Goal: Task Accomplishment & Management: Manage account settings

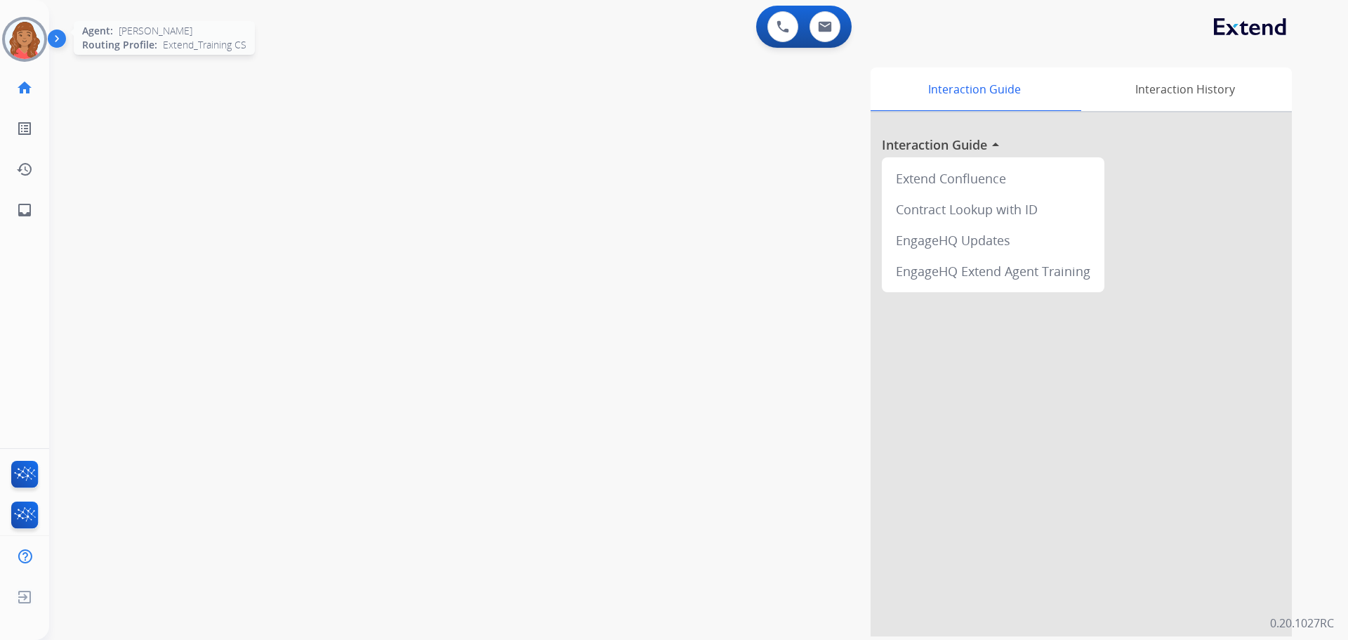
click at [28, 34] on img at bounding box center [24, 39] width 39 height 39
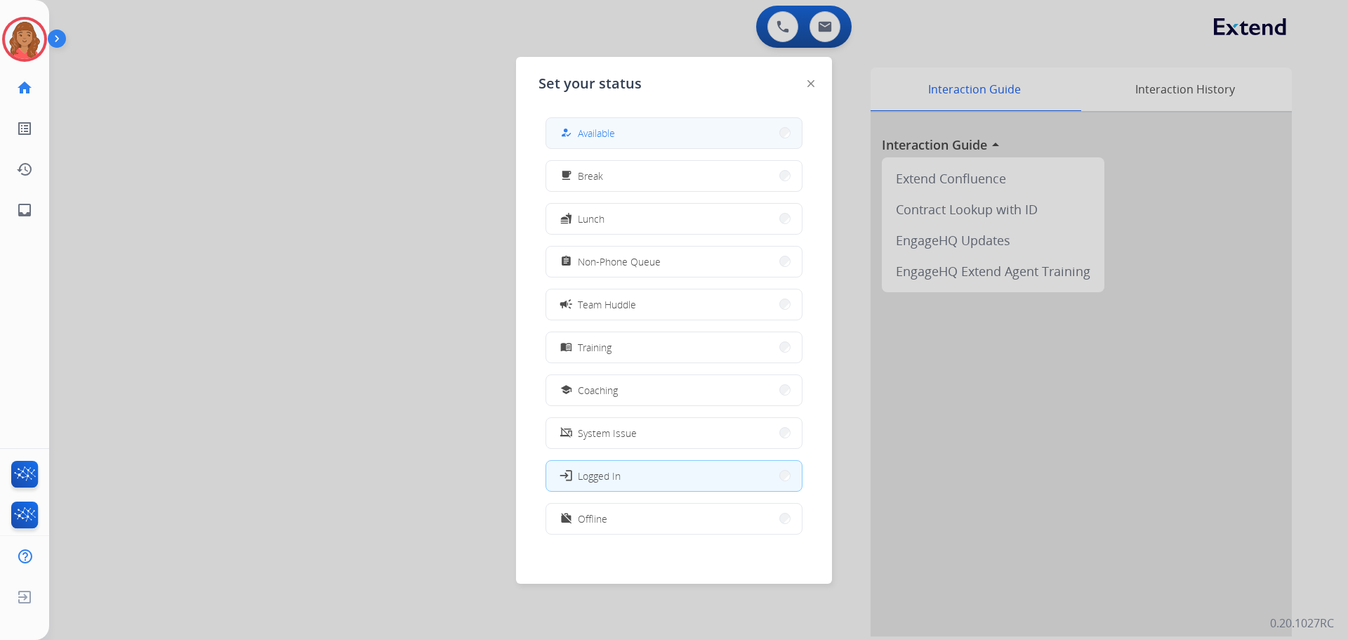
click at [692, 133] on button "how_to_reg Available" at bounding box center [674, 133] width 256 height 30
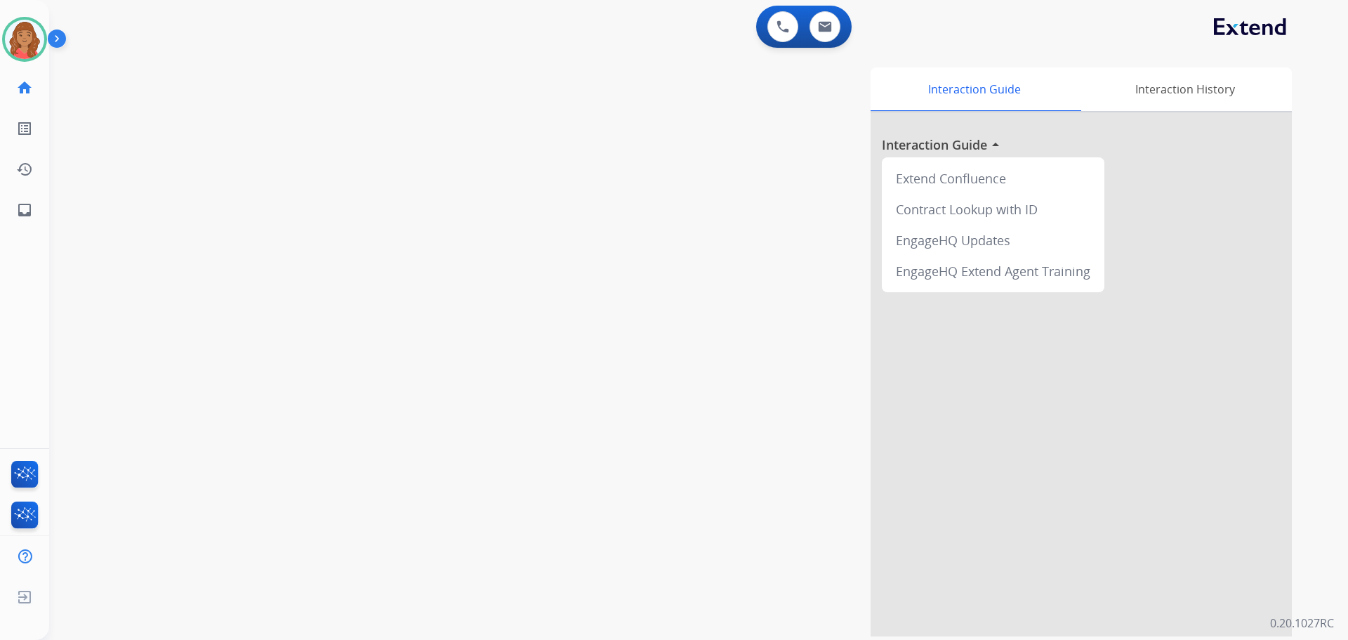
click at [303, 58] on div "swap_horiz Break voice bridge close_fullscreen Connect 3-Way Call merge_type Se…" at bounding box center [682, 344] width 1266 height 586
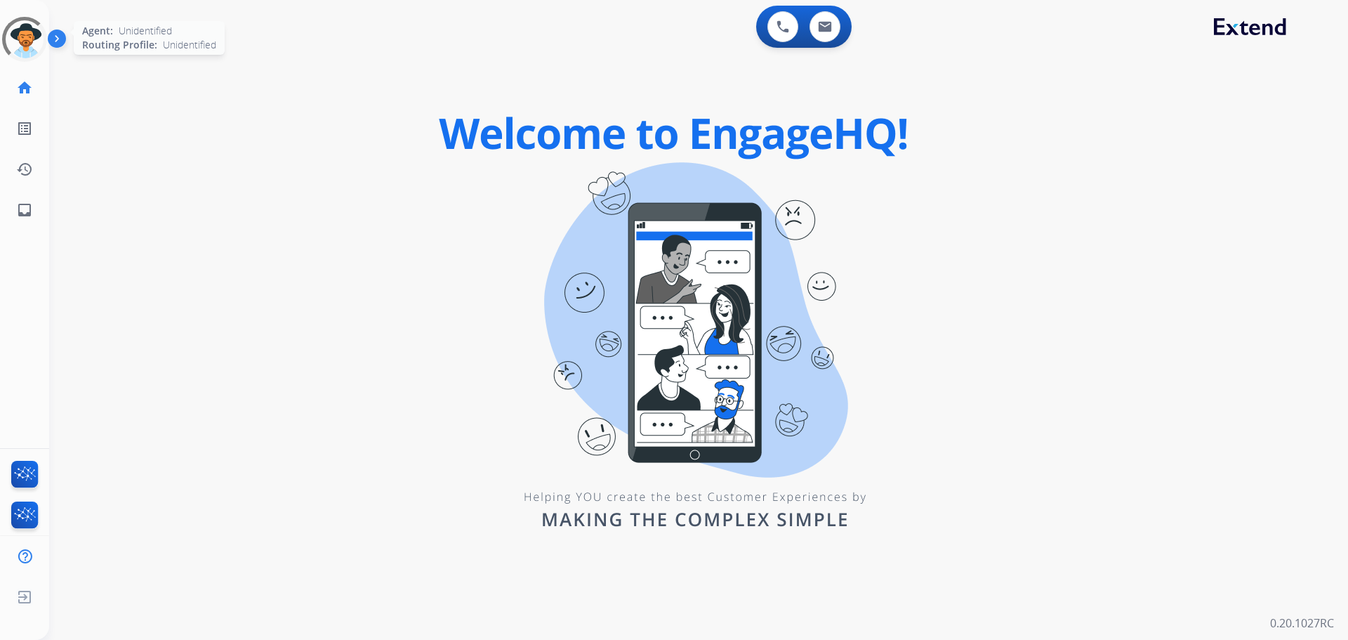
click at [29, 33] on div at bounding box center [24, 39] width 59 height 59
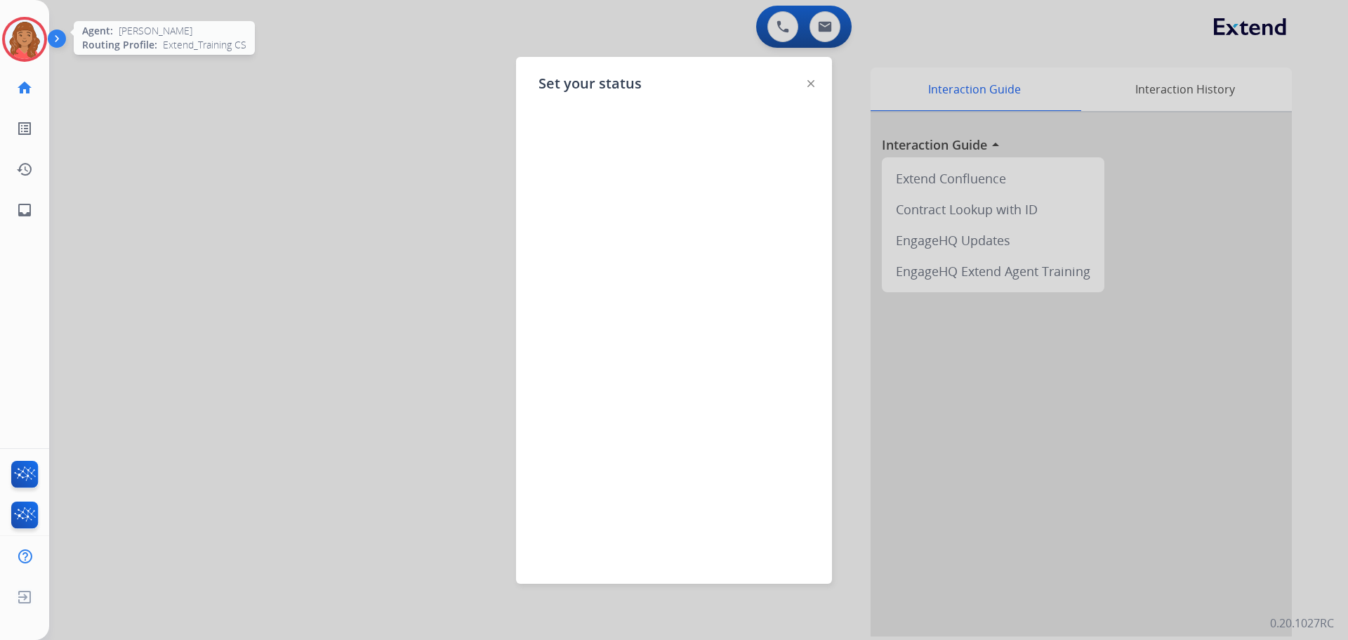
click at [18, 43] on img at bounding box center [24, 39] width 39 height 39
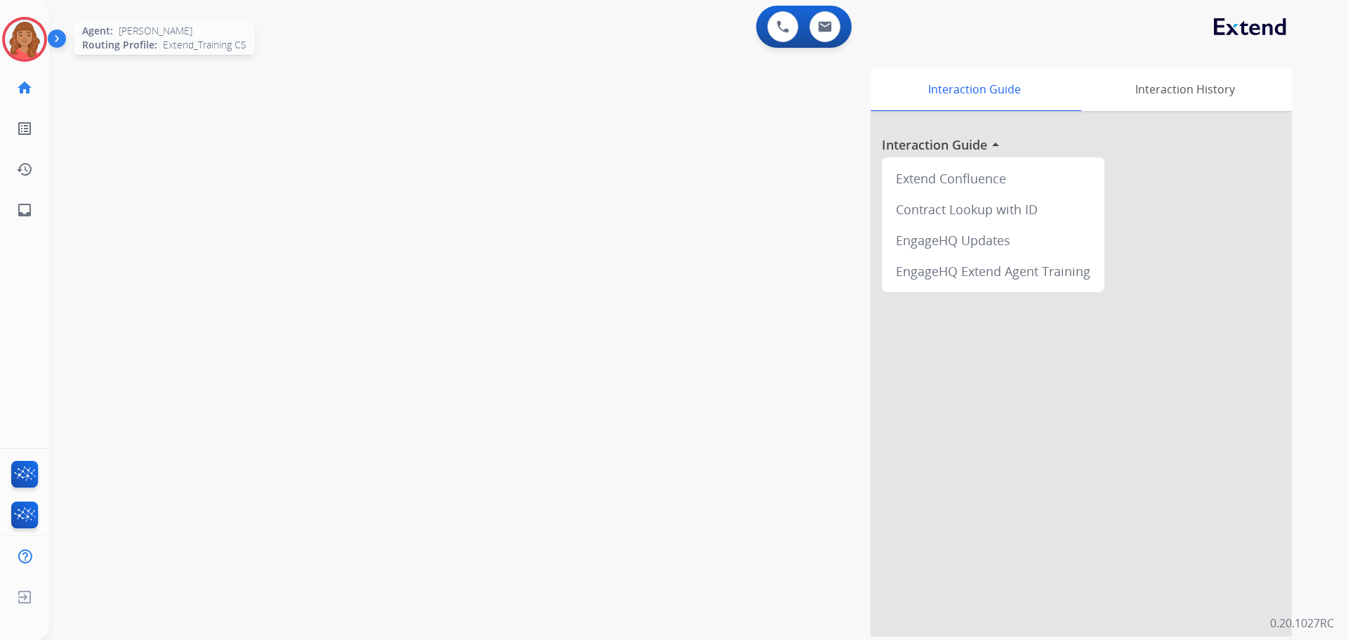
click at [34, 40] on img at bounding box center [24, 39] width 39 height 39
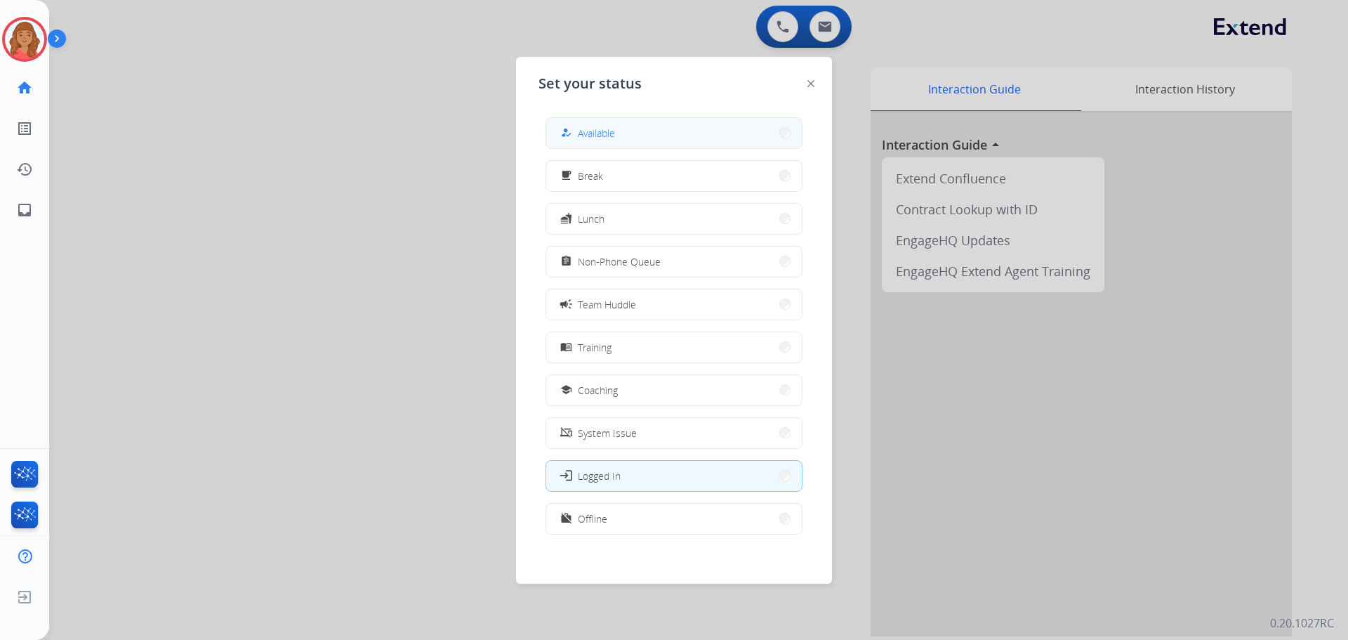
click at [596, 129] on span "Available" at bounding box center [596, 133] width 37 height 15
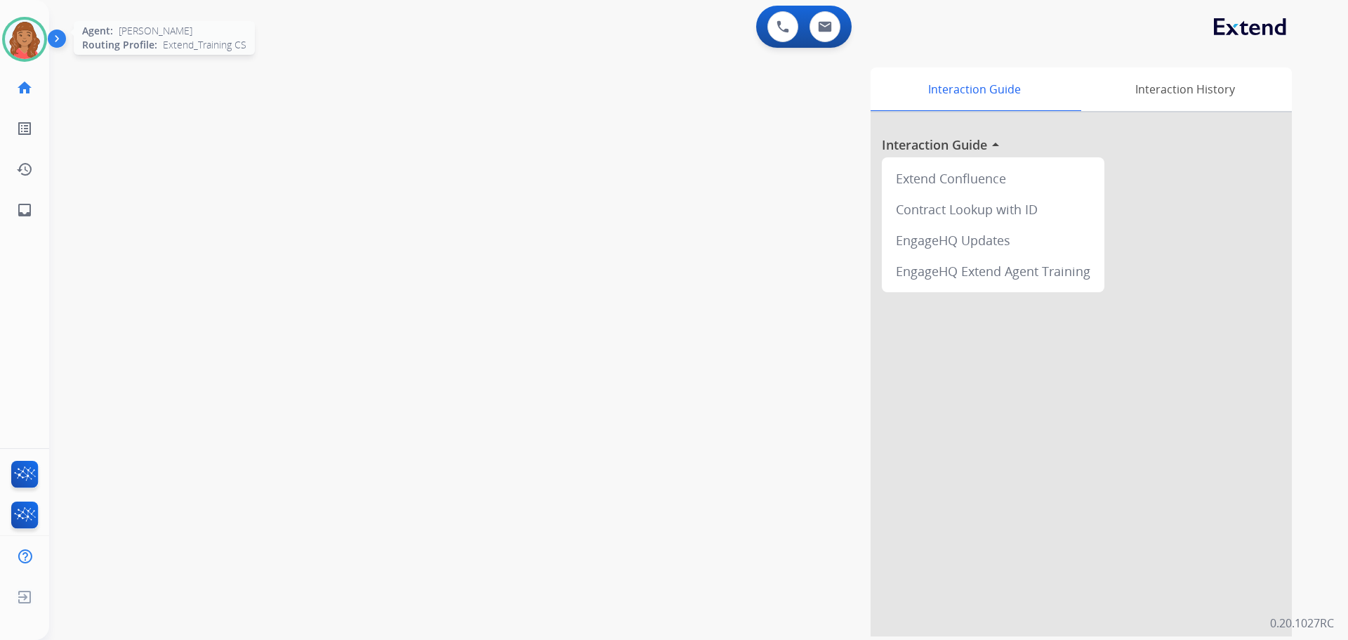
click at [37, 37] on img at bounding box center [24, 39] width 39 height 39
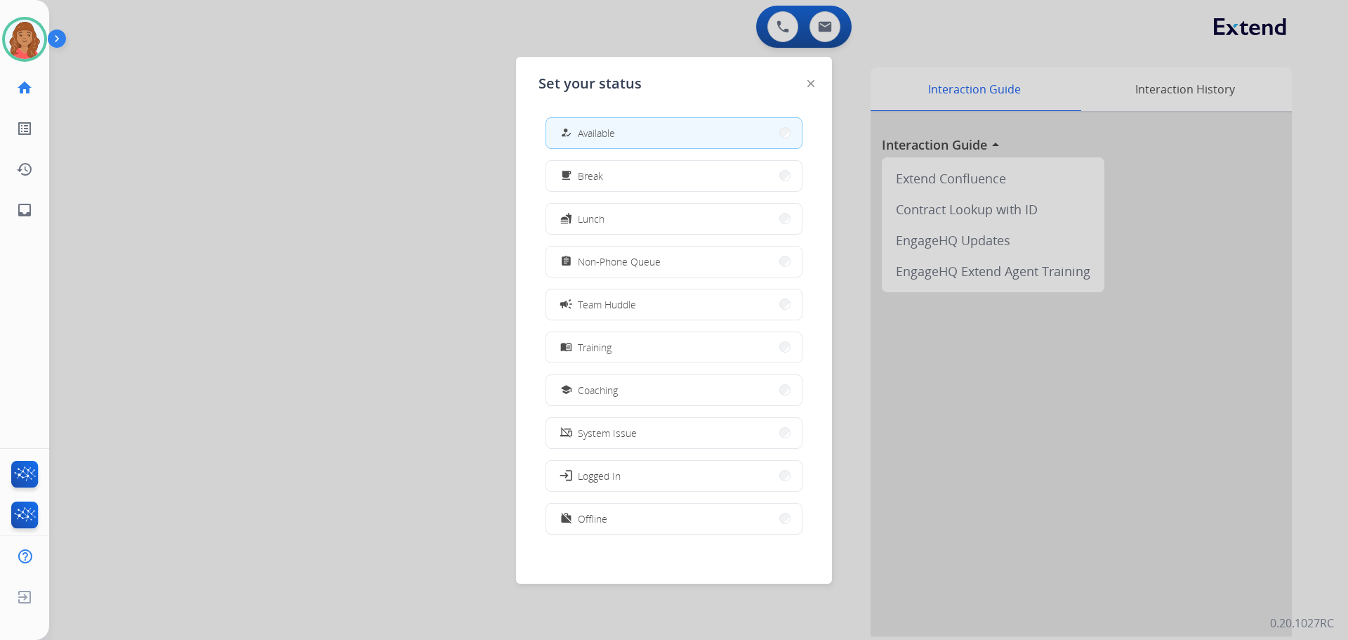
click at [620, 256] on span "Non-Phone Queue" at bounding box center [619, 261] width 83 height 15
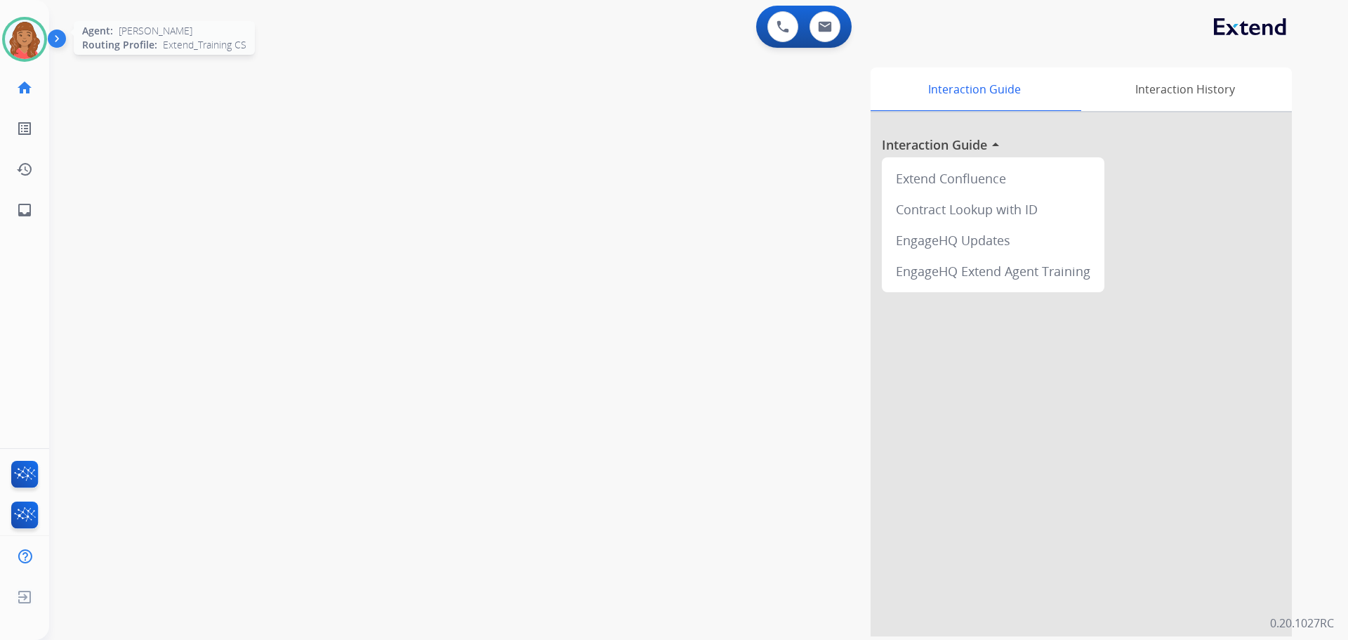
click at [32, 34] on img at bounding box center [24, 39] width 39 height 39
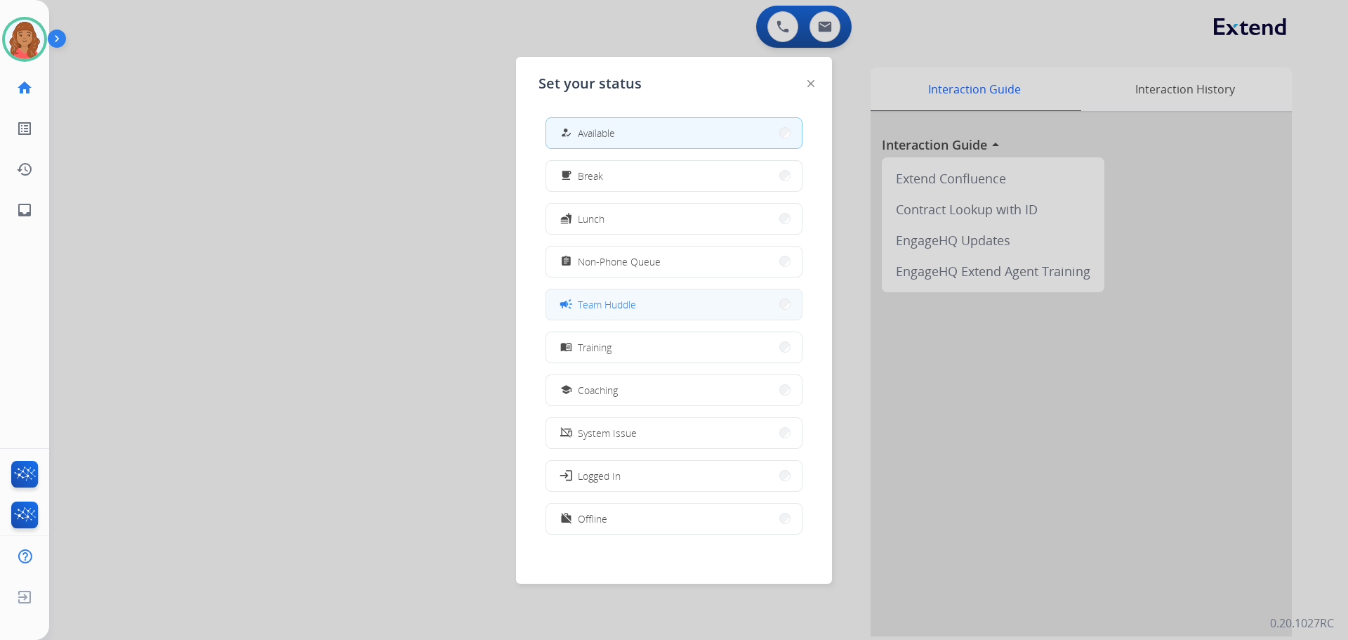
click at [603, 297] on span "Team Huddle" at bounding box center [607, 304] width 58 height 15
